Goal: Task Accomplishment & Management: Manage account settings

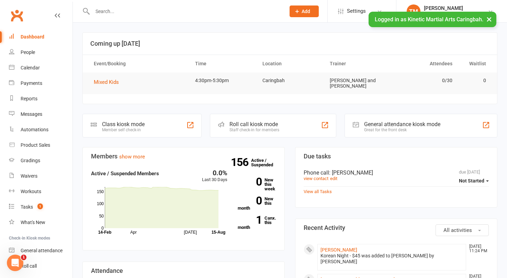
click at [490, 21] on button "×" at bounding box center [489, 19] width 12 height 15
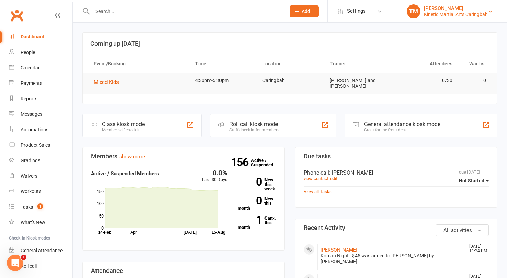
click at [418, 13] on div "TM" at bounding box center [414, 11] width 14 height 14
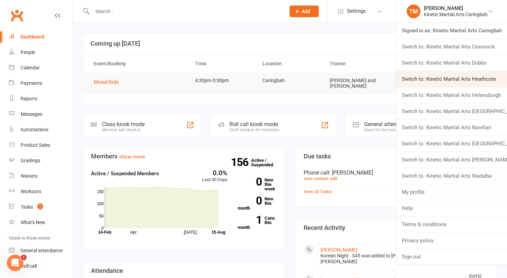
click at [452, 80] on link "Switch to: Kinetic Martial Arts Heathcote" at bounding box center [451, 79] width 111 height 16
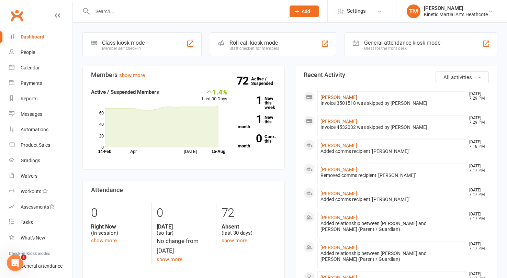
click at [342, 98] on link "Yaroslav Safonov" at bounding box center [339, 96] width 37 height 5
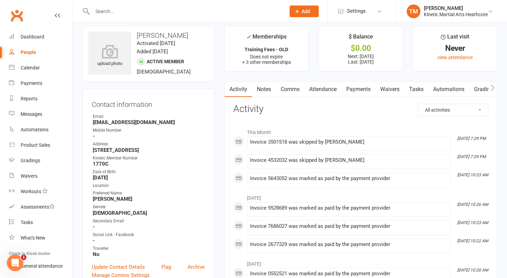
scroll to position [9, 0]
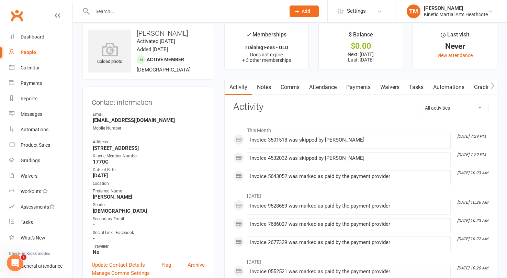
click at [364, 85] on link "Payments" at bounding box center [358, 87] width 34 height 16
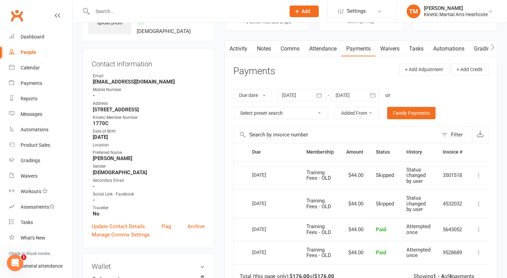
scroll to position [38, 0]
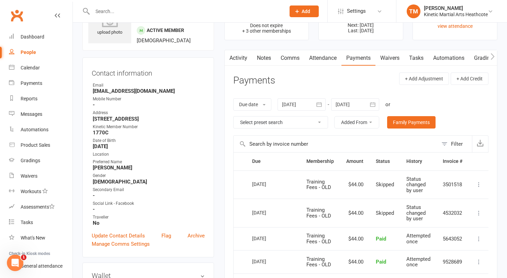
click at [373, 103] on icon "button" at bounding box center [372, 104] width 5 height 4
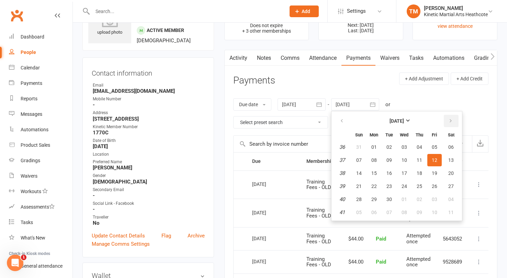
click at [453, 119] on icon "button" at bounding box center [450, 120] width 5 height 5
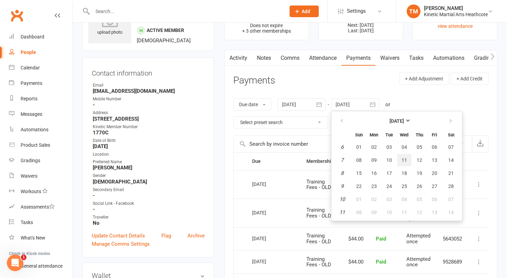
click at [405, 161] on span "11" at bounding box center [404, 159] width 5 height 5
type input "11 Feb 2026"
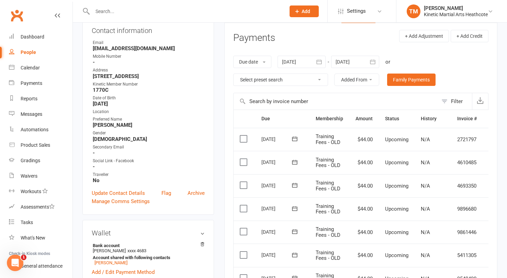
scroll to position [0, 0]
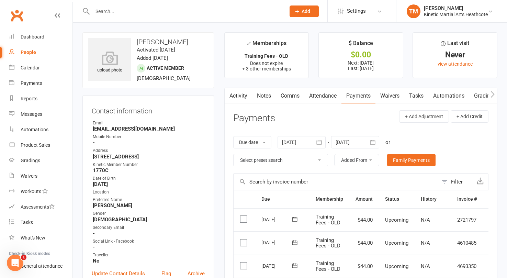
click at [150, 15] on input "text" at bounding box center [185, 12] width 190 height 10
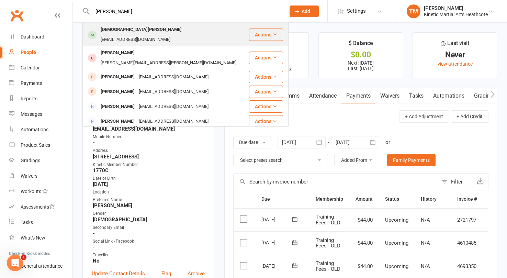
type input "christian scott"
click at [117, 27] on div "Christian Scott" at bounding box center [141, 30] width 85 height 10
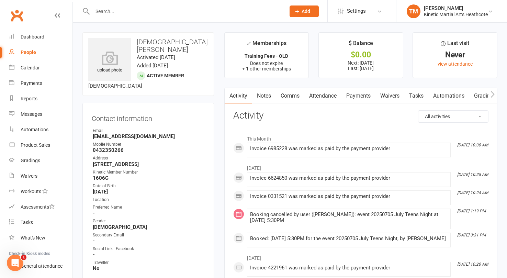
click at [362, 92] on link "Payments" at bounding box center [358, 96] width 34 height 16
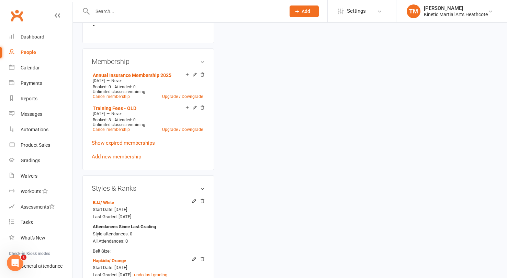
scroll to position [614, 0]
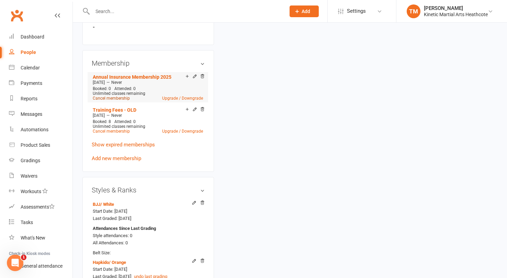
click at [122, 96] on link "Cancel membership" at bounding box center [111, 98] width 37 height 5
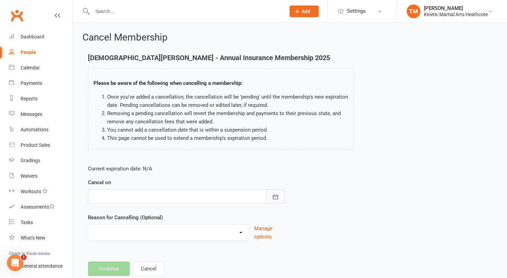
click at [275, 197] on icon "button" at bounding box center [275, 196] width 7 height 7
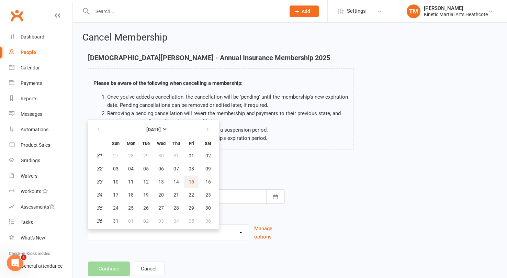
click at [192, 179] on span "15" at bounding box center [191, 181] width 5 height 5
type input "15 Aug 2025"
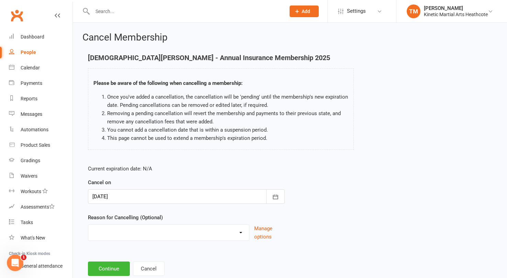
click at [171, 233] on select "Doesn't want to train Holiday Injury Other reason" at bounding box center [168, 232] width 161 height 14
select select "3"
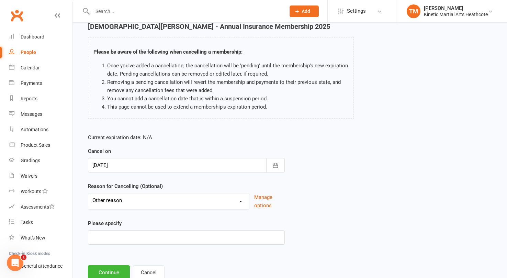
scroll to position [54, 0]
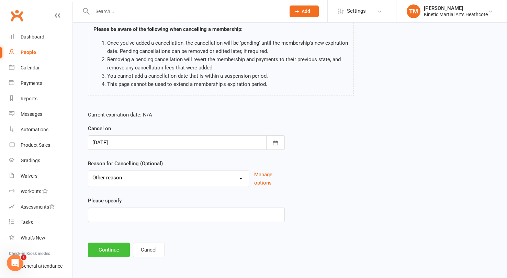
click at [116, 247] on button "Continue" at bounding box center [109, 250] width 42 height 14
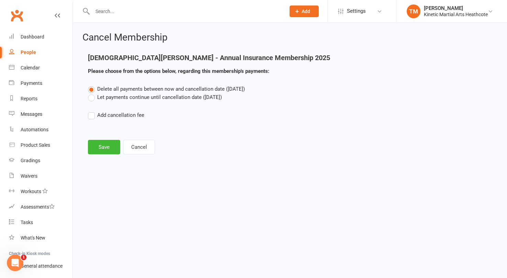
scroll to position [0, 0]
click at [105, 148] on button "Save" at bounding box center [104, 147] width 32 height 14
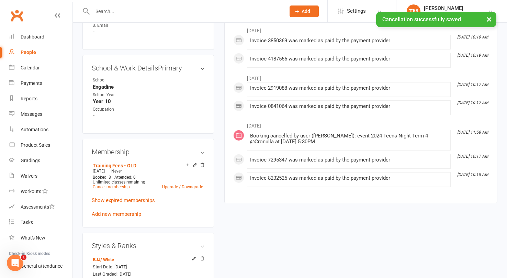
scroll to position [528, 0]
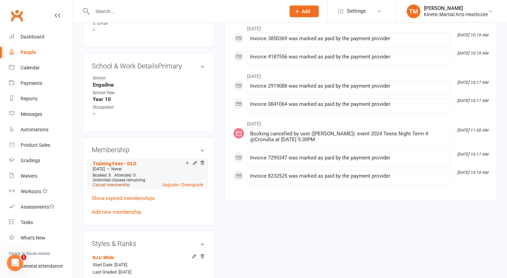
click at [120, 182] on link "Cancel membership" at bounding box center [111, 184] width 37 height 5
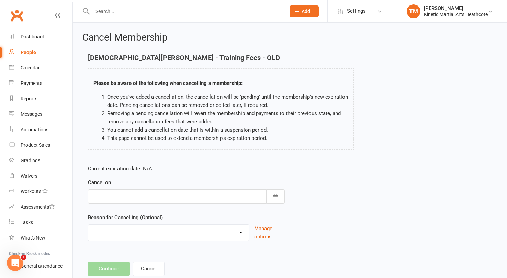
scroll to position [19, 0]
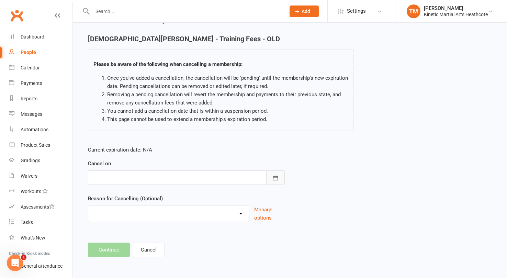
click at [277, 176] on icon "button" at bounding box center [275, 178] width 5 height 4
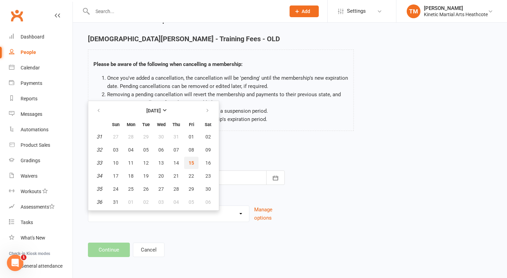
click at [194, 162] on button "15" at bounding box center [191, 163] width 14 height 12
type input "15 Aug 2025"
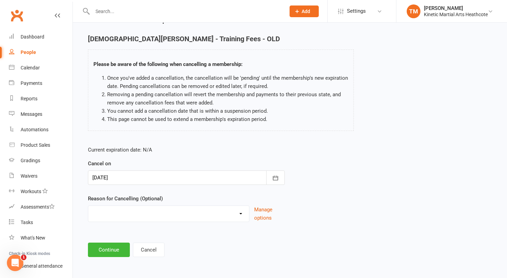
click at [181, 214] on select "Doesn't want to train Holiday Injury Other reason" at bounding box center [168, 213] width 161 height 14
select select "3"
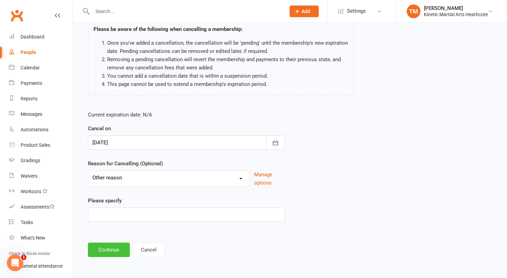
click at [120, 250] on button "Continue" at bounding box center [109, 250] width 42 height 14
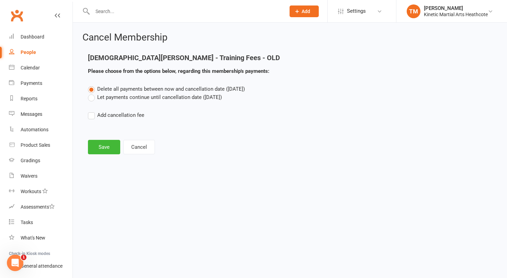
scroll to position [0, 0]
click at [93, 99] on label "Let payments continue until cancellation date (Aug 15, 2025)" at bounding box center [155, 97] width 134 height 8
click at [92, 93] on input "Let payments continue until cancellation date (Aug 15, 2025)" at bounding box center [90, 93] width 4 height 0
click at [104, 146] on button "Save" at bounding box center [104, 147] width 32 height 14
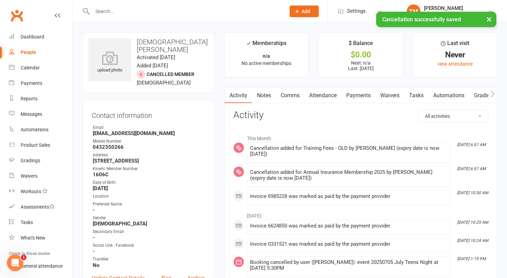
click at [362, 96] on link "Payments" at bounding box center [358, 96] width 34 height 16
